Goal: Transaction & Acquisition: Purchase product/service

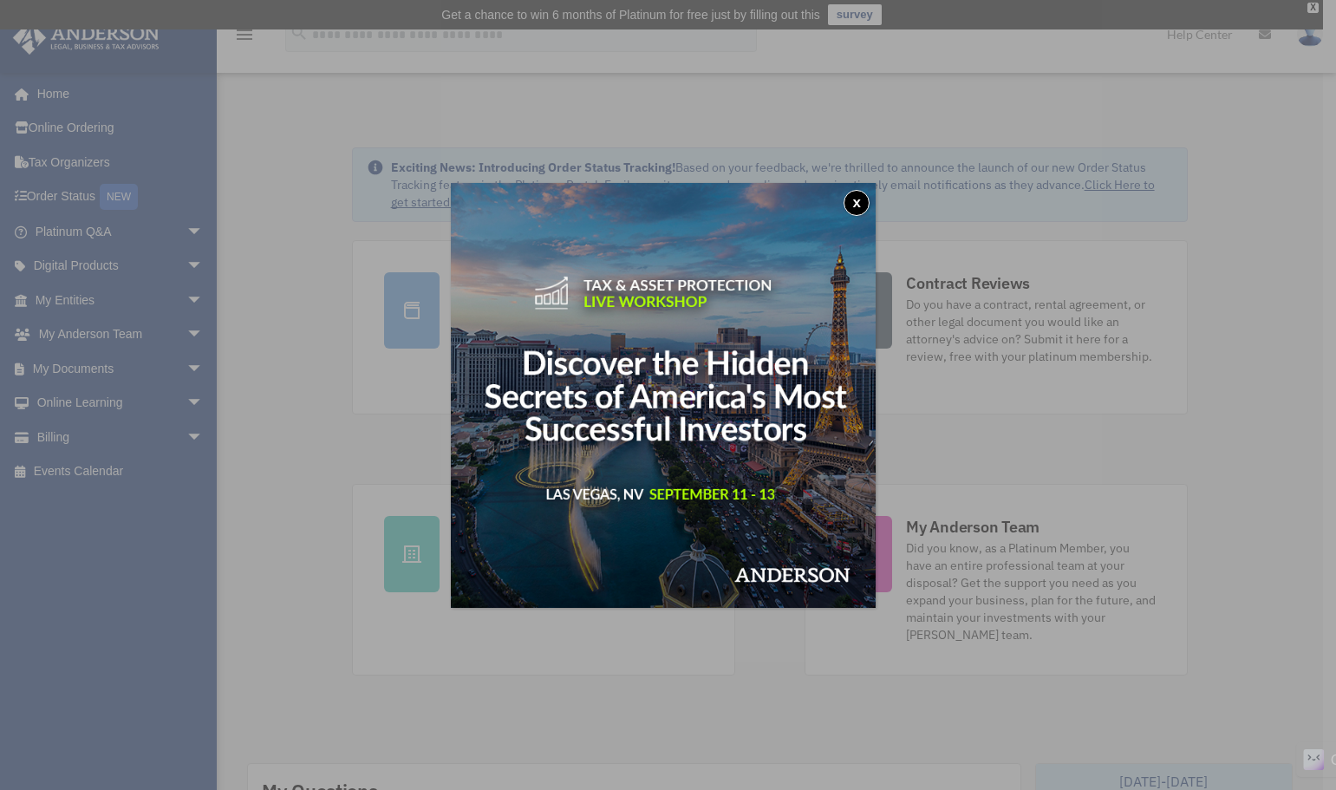
click at [868, 203] on button "x" at bounding box center [856, 203] width 26 height 26
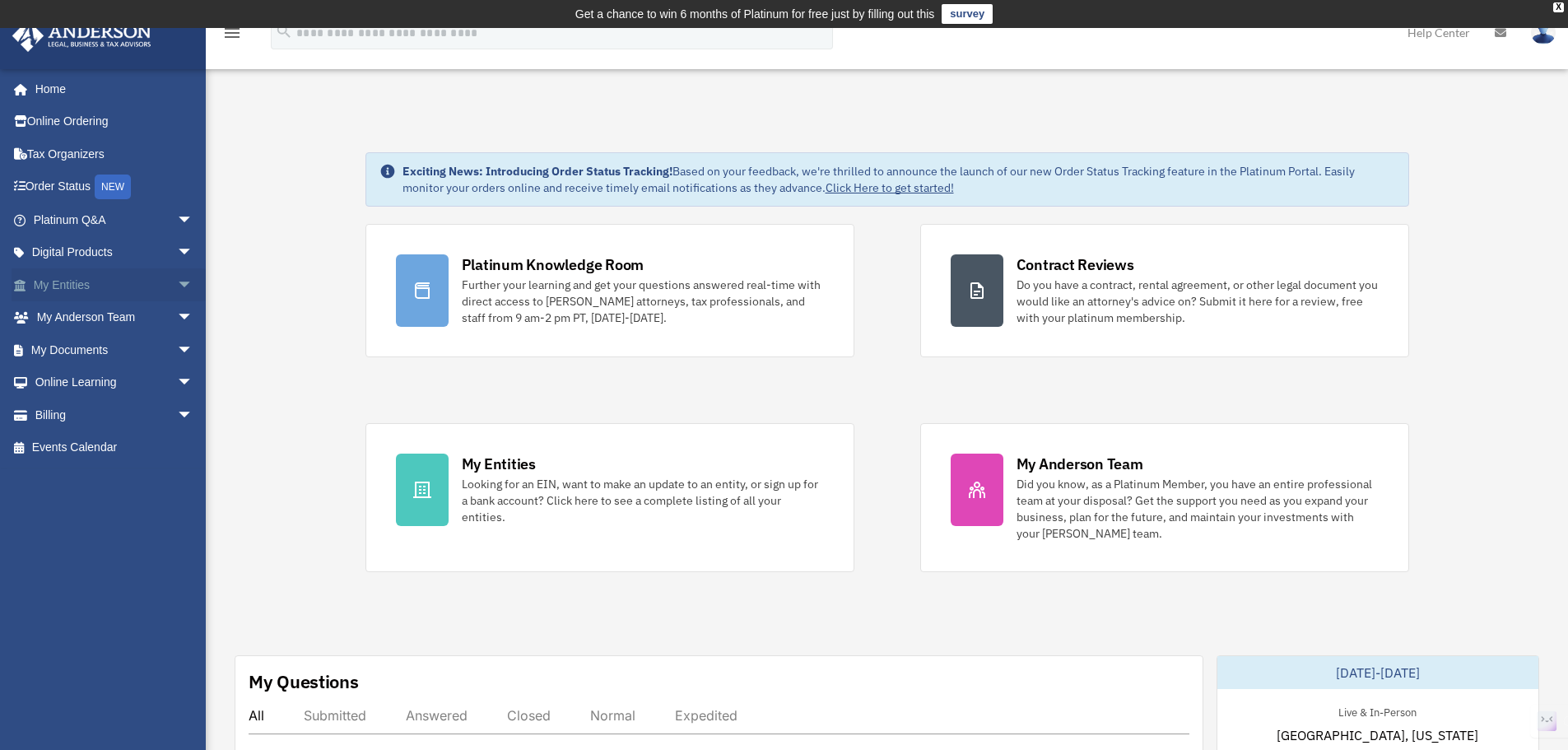
click at [177, 282] on span "arrow_drop_down" at bounding box center [193, 286] width 33 height 34
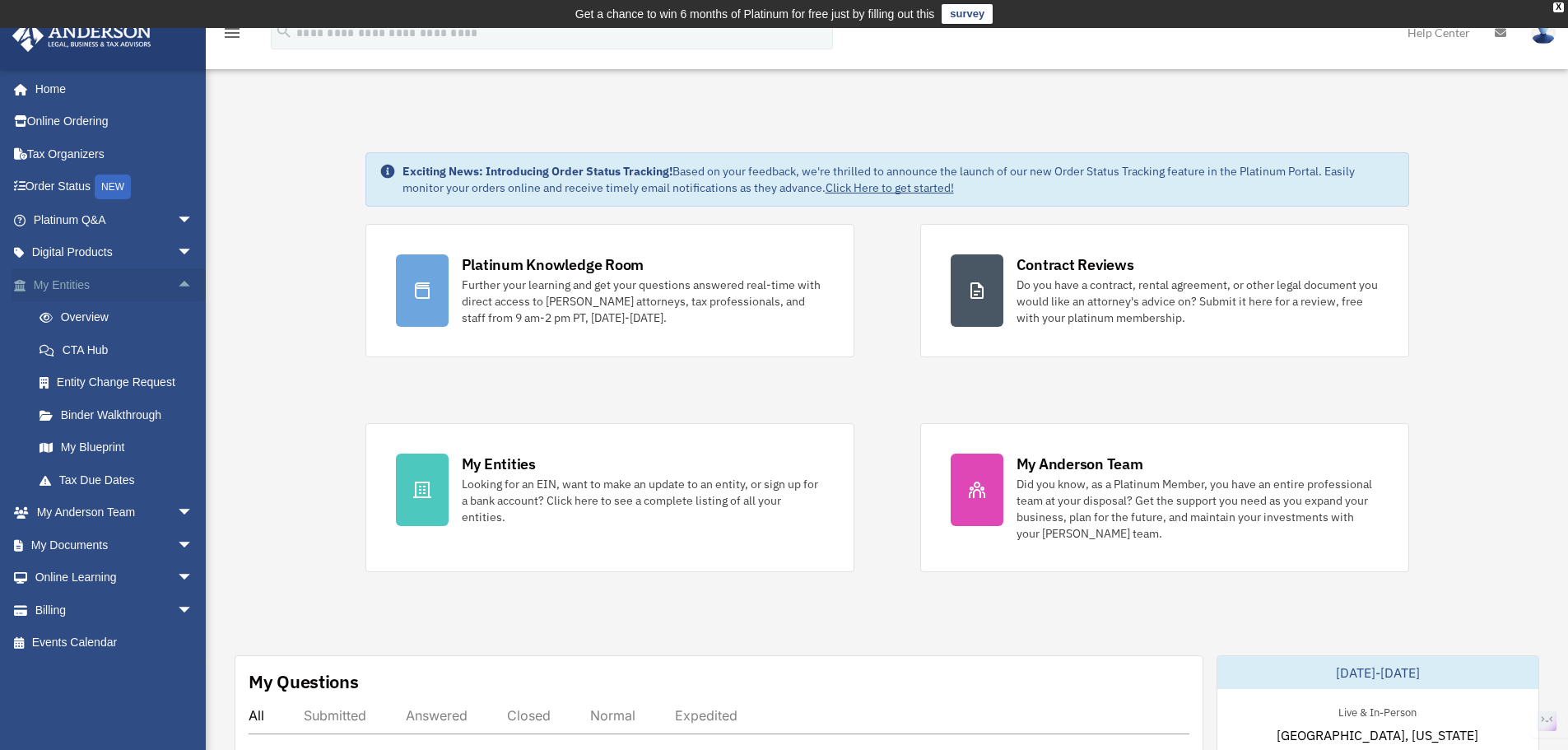
click at [179, 279] on span "arrow_drop_up" at bounding box center [193, 286] width 33 height 34
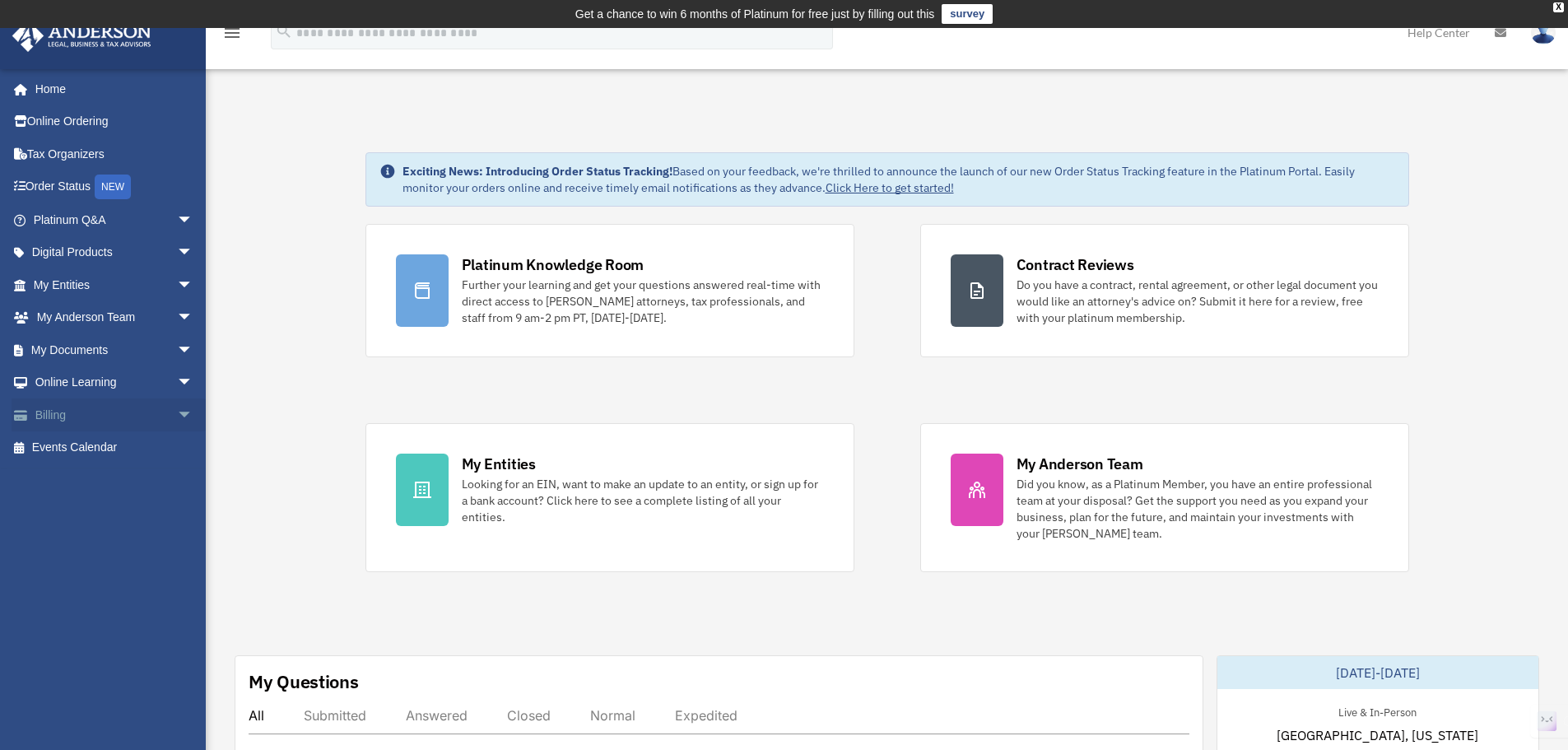
click at [61, 417] on link "Billing arrow_drop_down" at bounding box center [115, 415] width 207 height 33
click at [177, 411] on span "arrow_drop_down" at bounding box center [193, 416] width 33 height 34
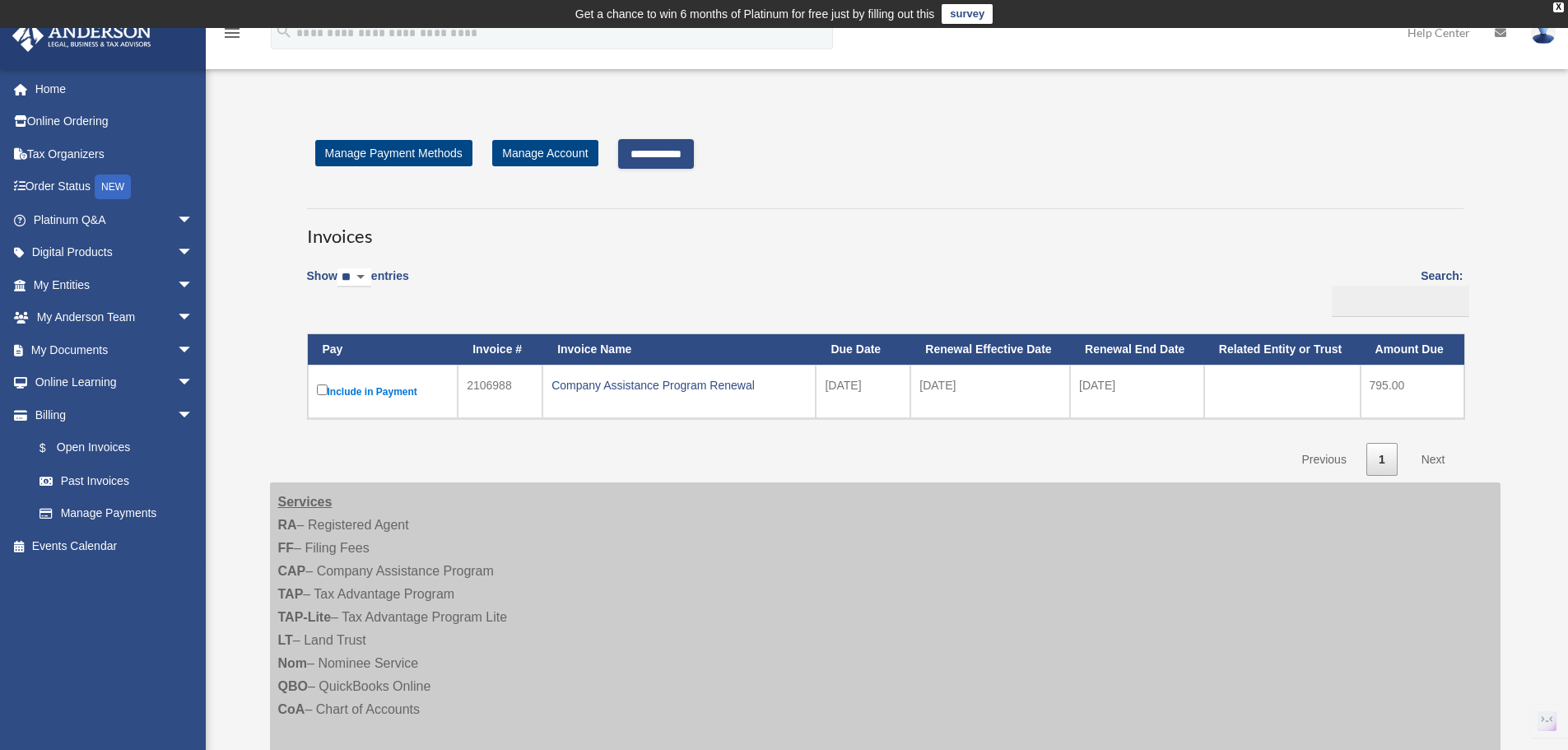
click at [1438, 456] on link "Next" at bounding box center [1433, 459] width 48 height 34
click at [659, 152] on input "**********" at bounding box center [656, 154] width 76 height 29
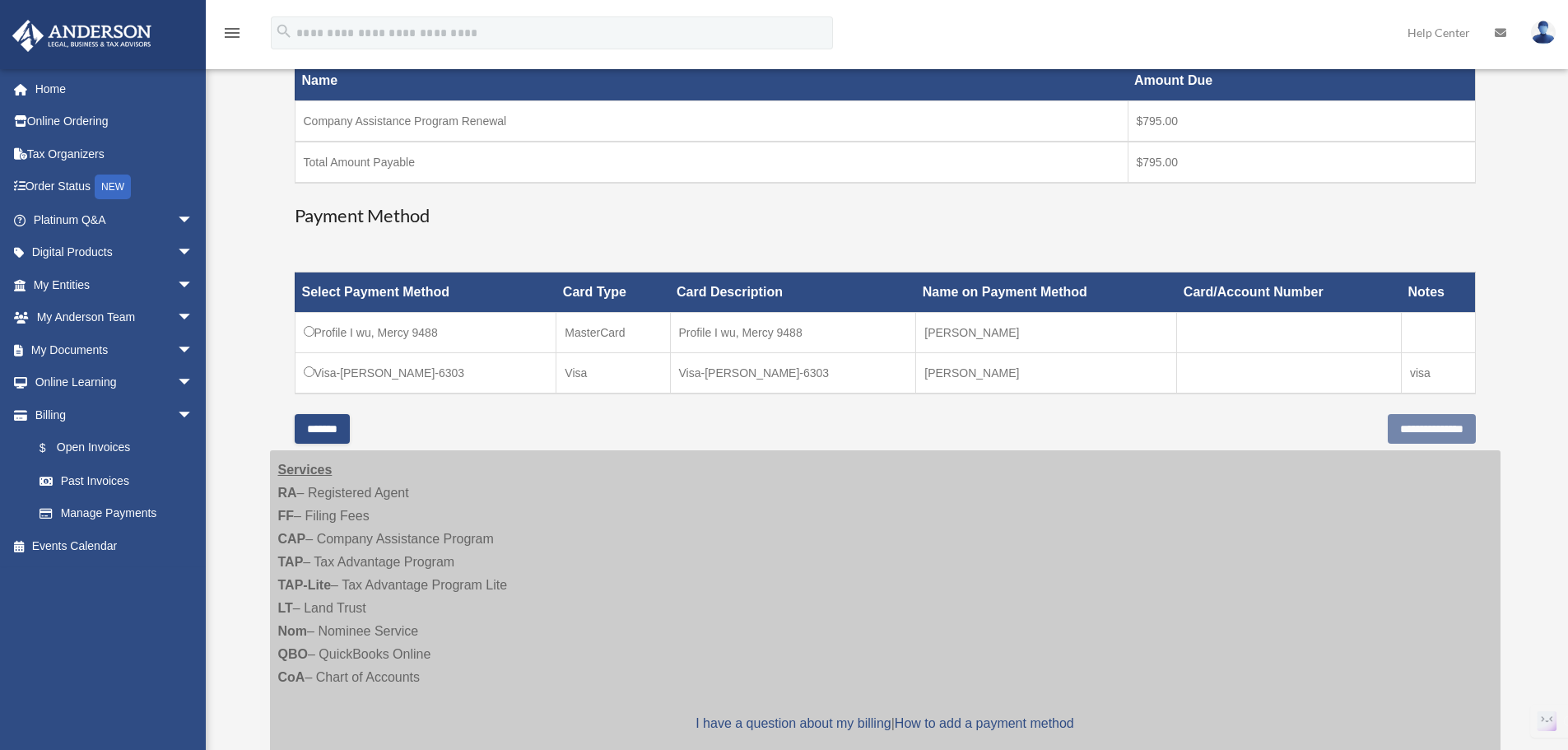
scroll to position [329, 0]
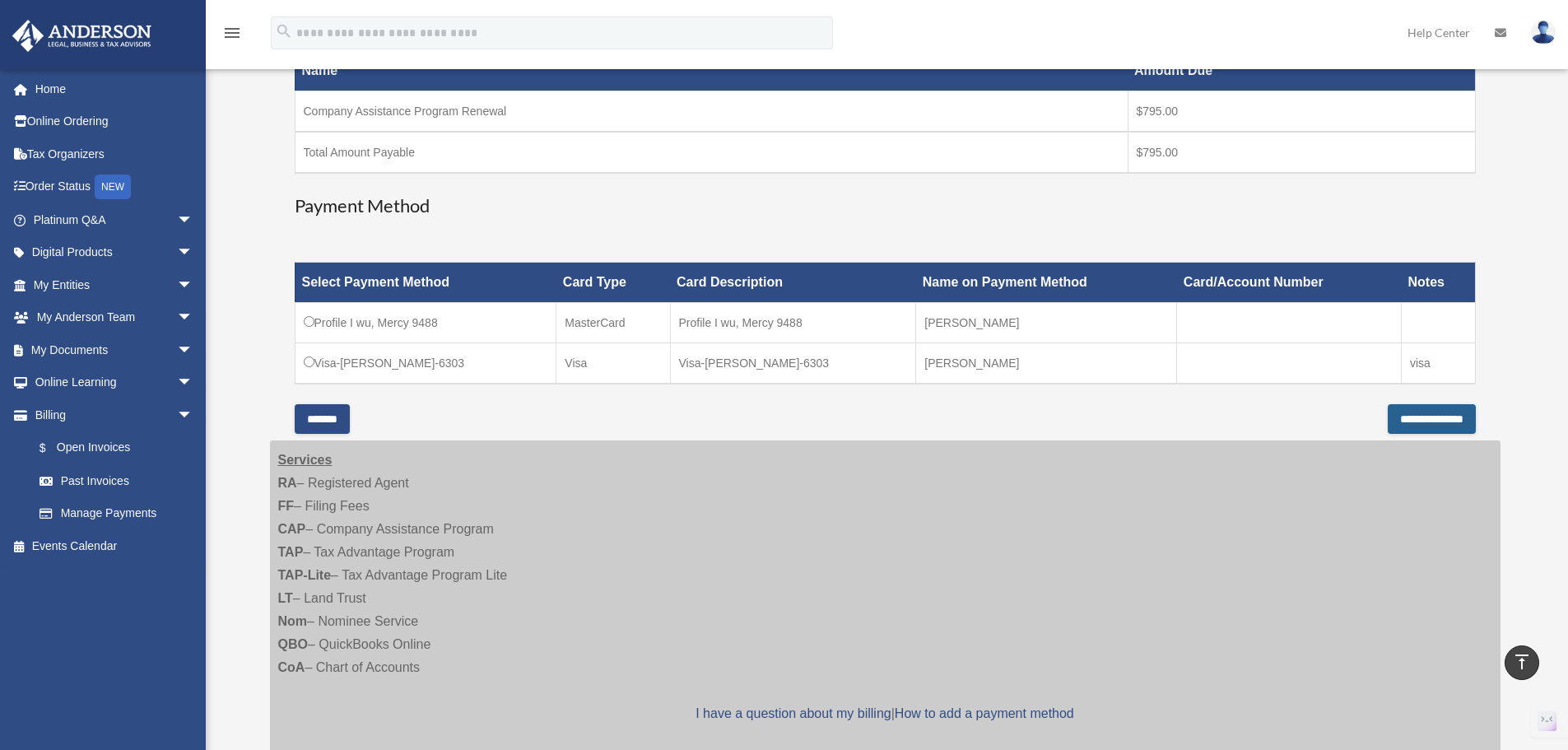
click at [1425, 420] on input "**********" at bounding box center [1432, 419] width 88 height 29
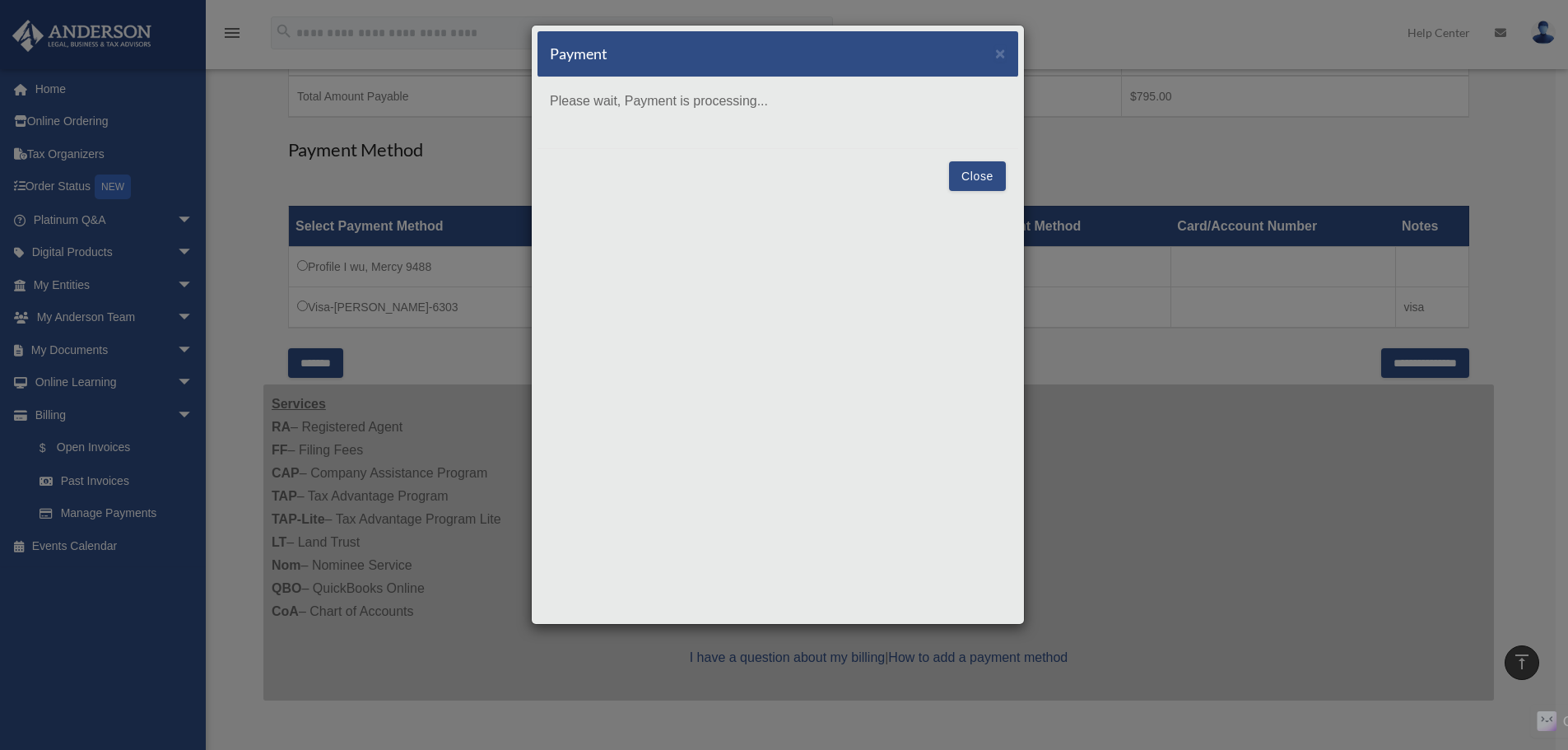
scroll to position [411, 0]
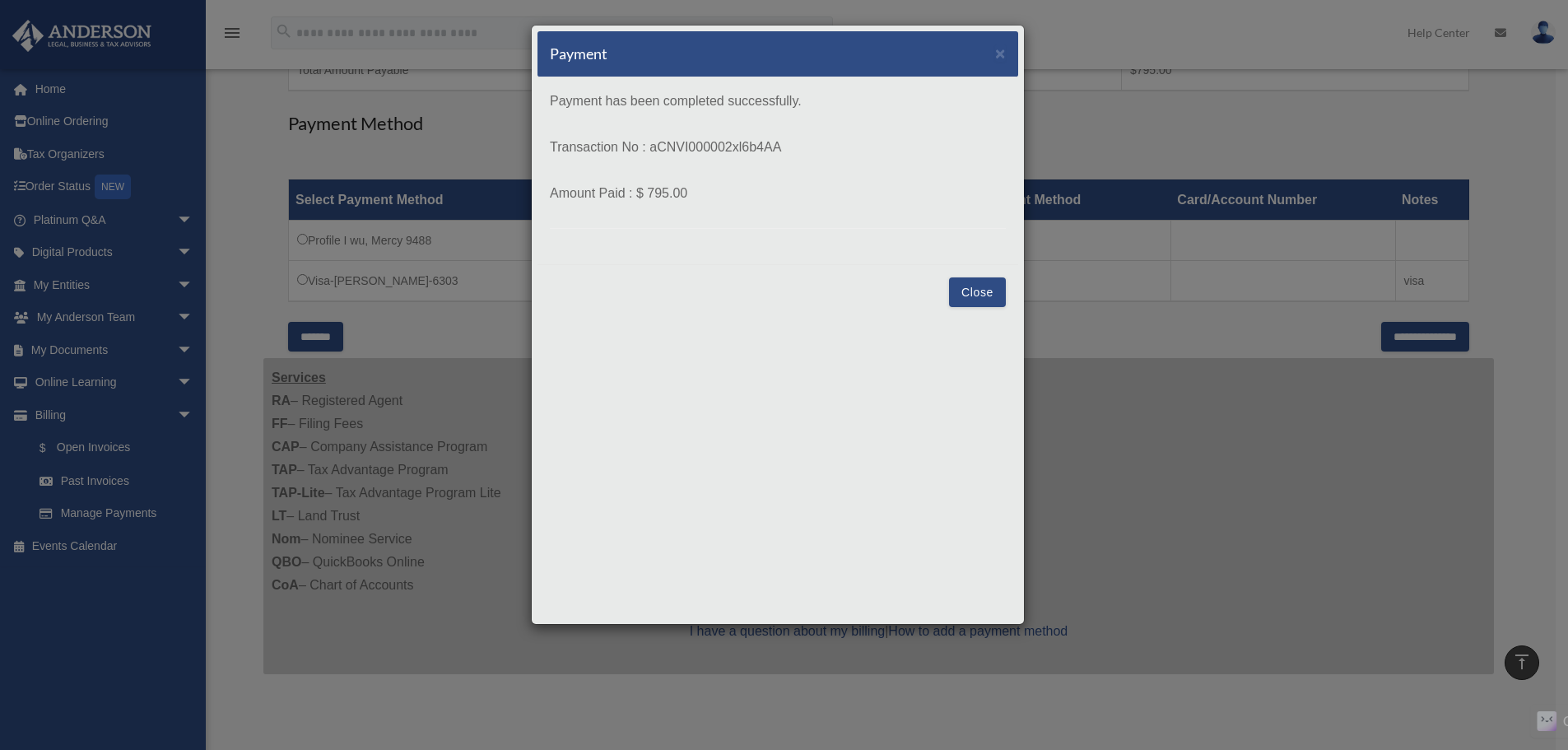
drag, startPoint x: 977, startPoint y: 294, endPoint x: 987, endPoint y: 298, distance: 10.8
click at [977, 293] on button "Close" at bounding box center [978, 291] width 57 height 29
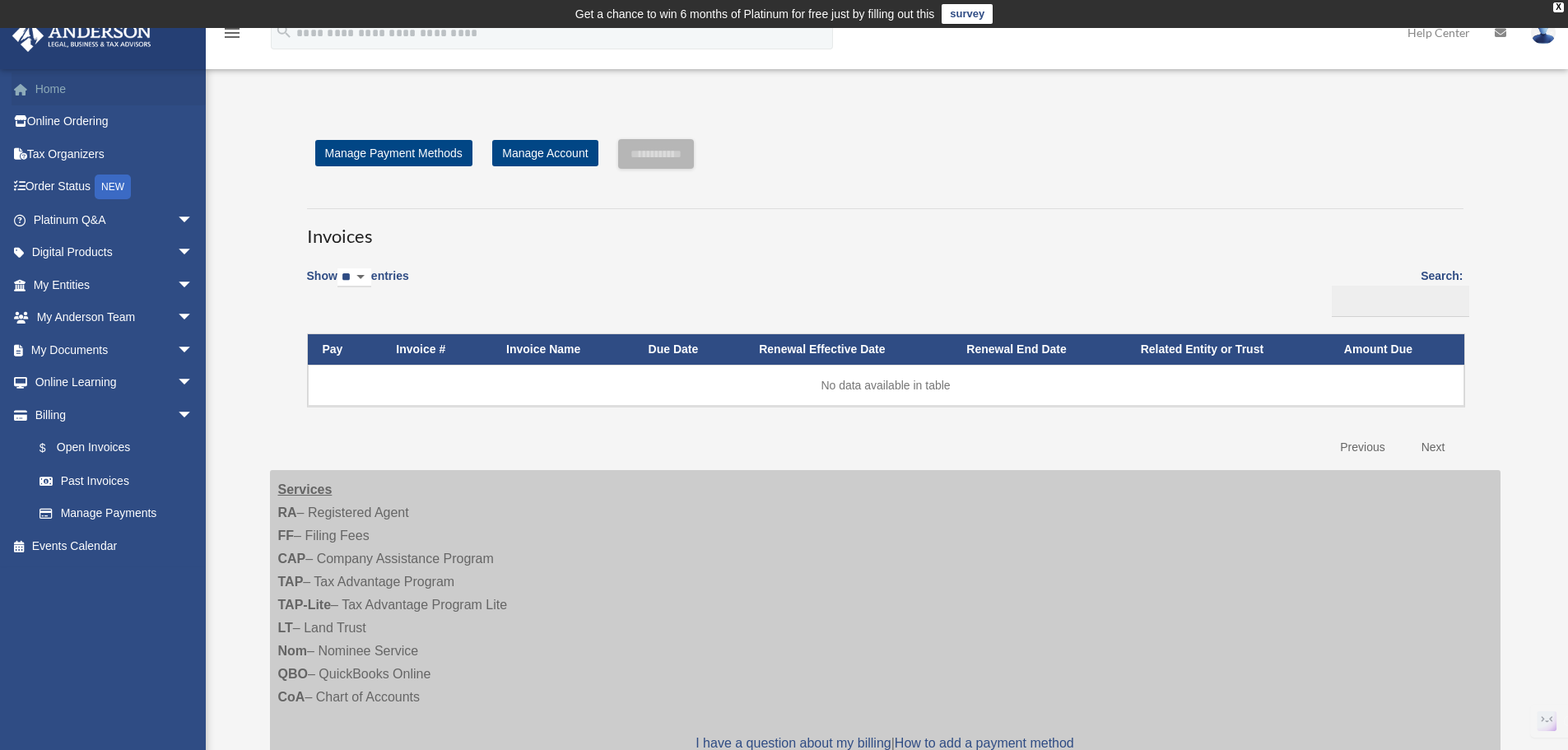
click at [55, 89] on link "Home" at bounding box center [115, 88] width 207 height 33
click at [89, 452] on link "$ Open Invoices" at bounding box center [120, 448] width 195 height 34
click at [177, 415] on span "arrow_drop_down" at bounding box center [193, 416] width 33 height 34
